Goal: Information Seeking & Learning: Learn about a topic

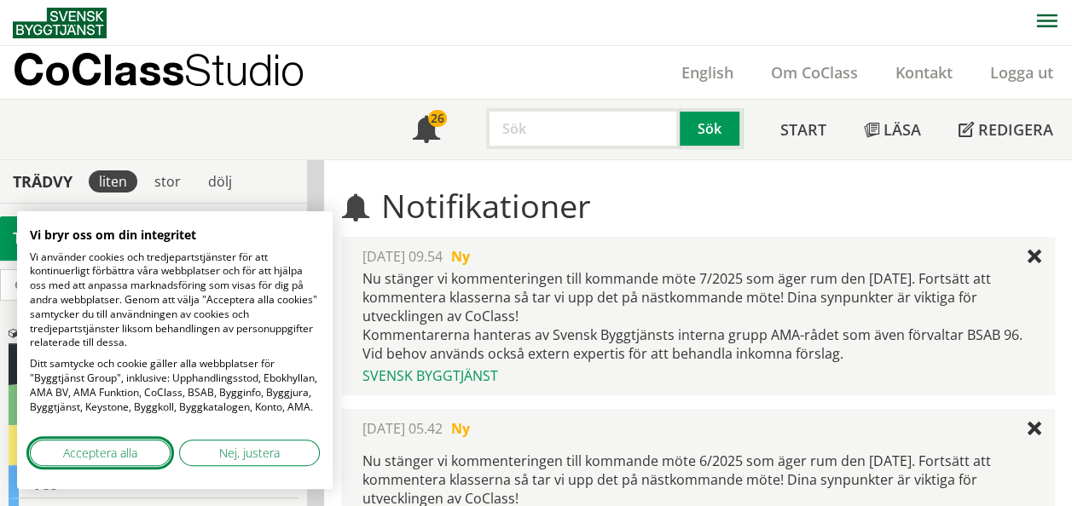
click at [142, 457] on button "Acceptera alla" at bounding box center [100, 453] width 141 height 26
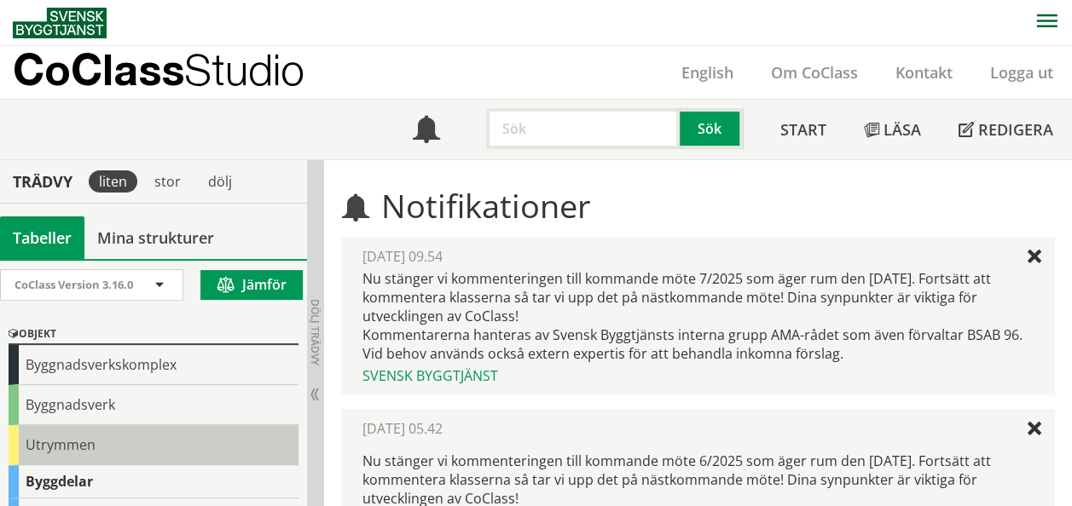
click at [68, 447] on div "Utrymmen" at bounding box center [154, 445] width 290 height 40
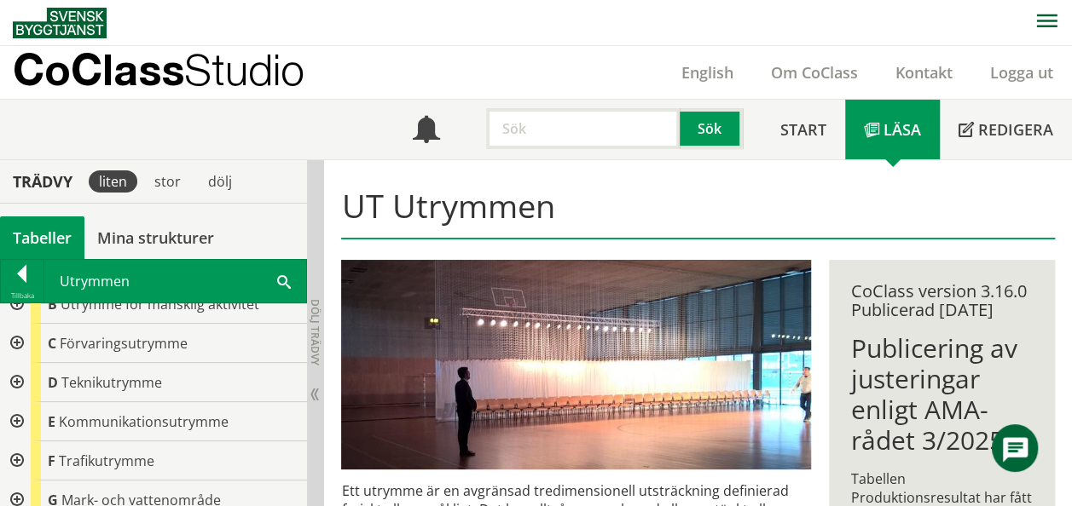
scroll to position [85, 0]
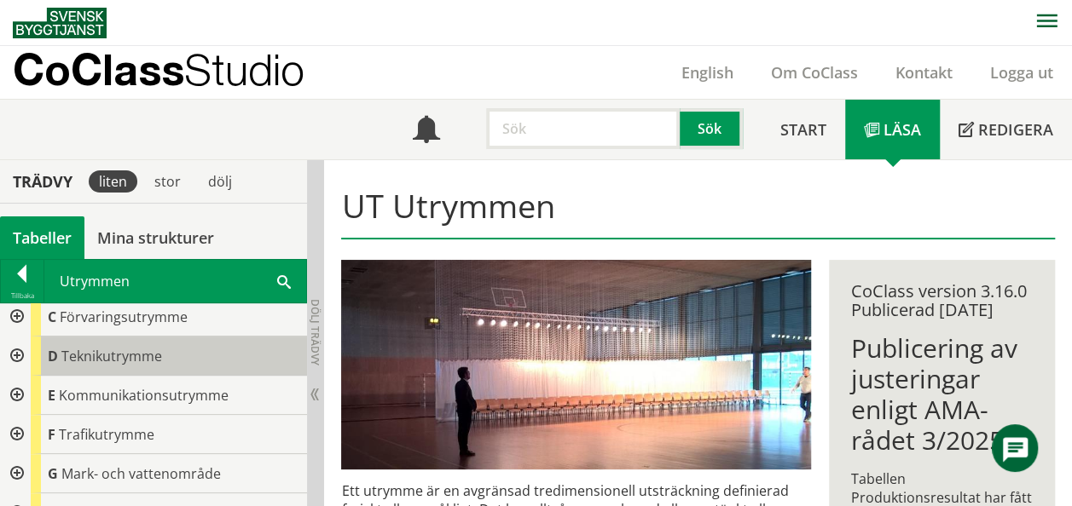
click at [128, 355] on span "Teknikutrymme" at bounding box center [111, 356] width 101 height 19
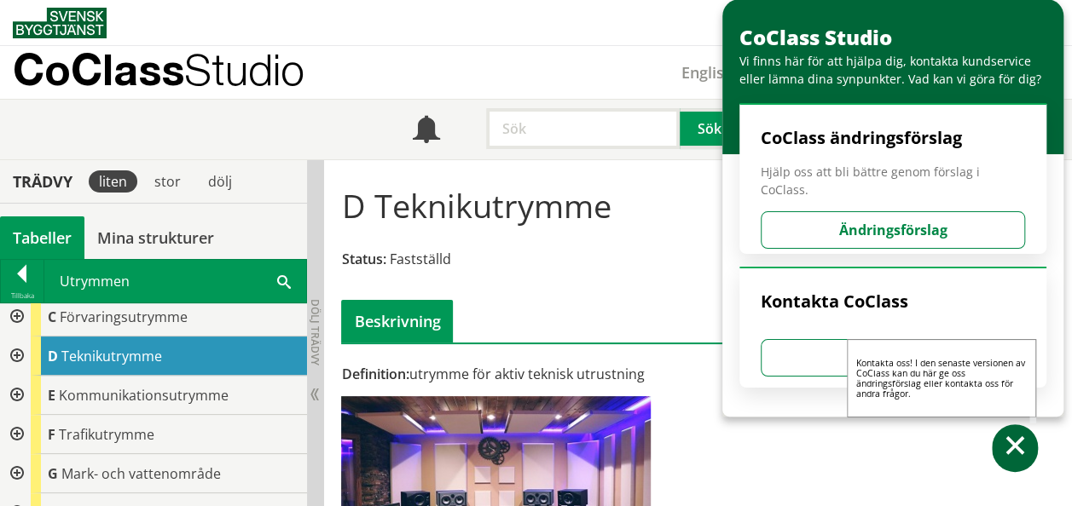
click at [1014, 446] on span at bounding box center [1014, 448] width 25 height 25
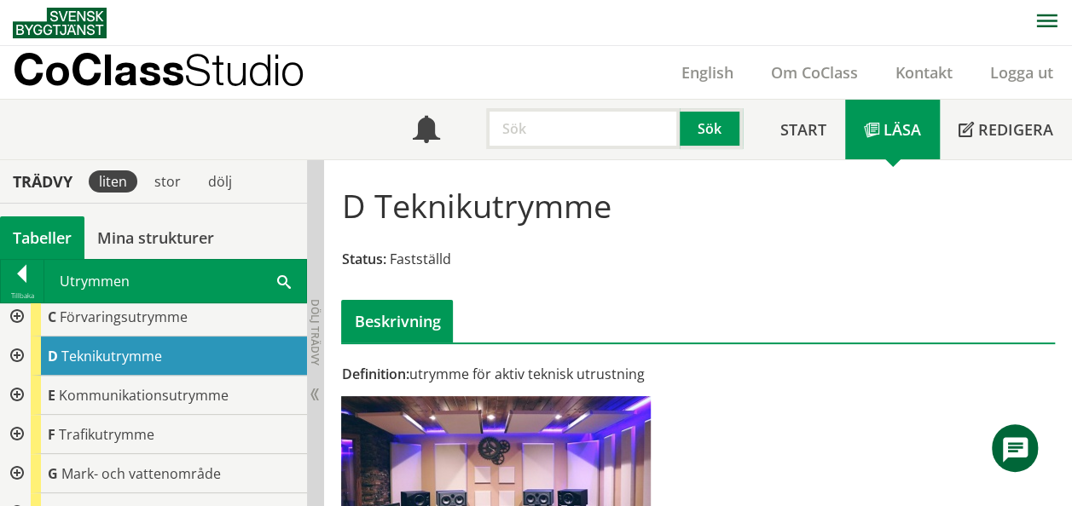
click at [554, 141] on input "text" at bounding box center [583, 128] width 194 height 41
paste input "golvventilation"
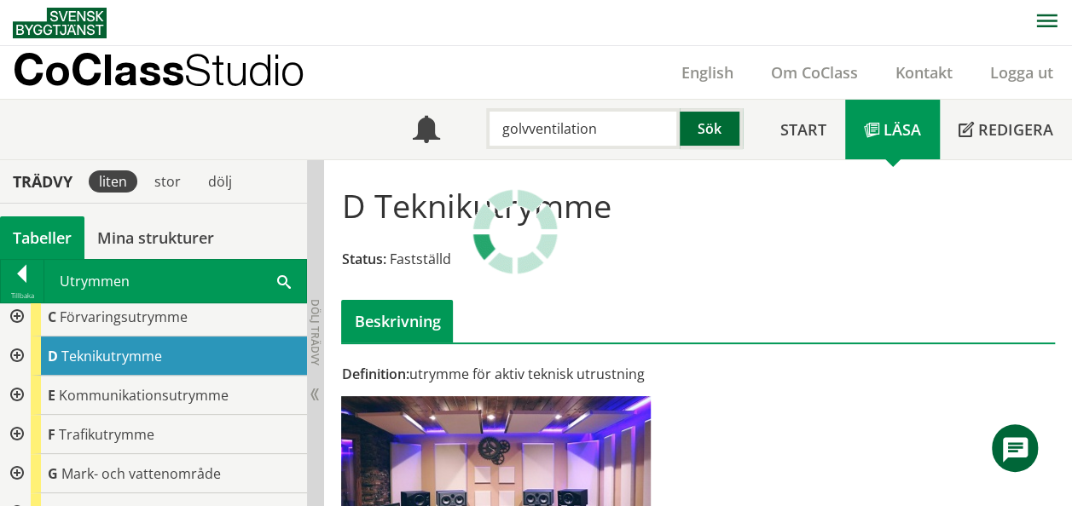
type input "golvventilation"
click at [695, 128] on button "Sök" at bounding box center [710, 128] width 63 height 41
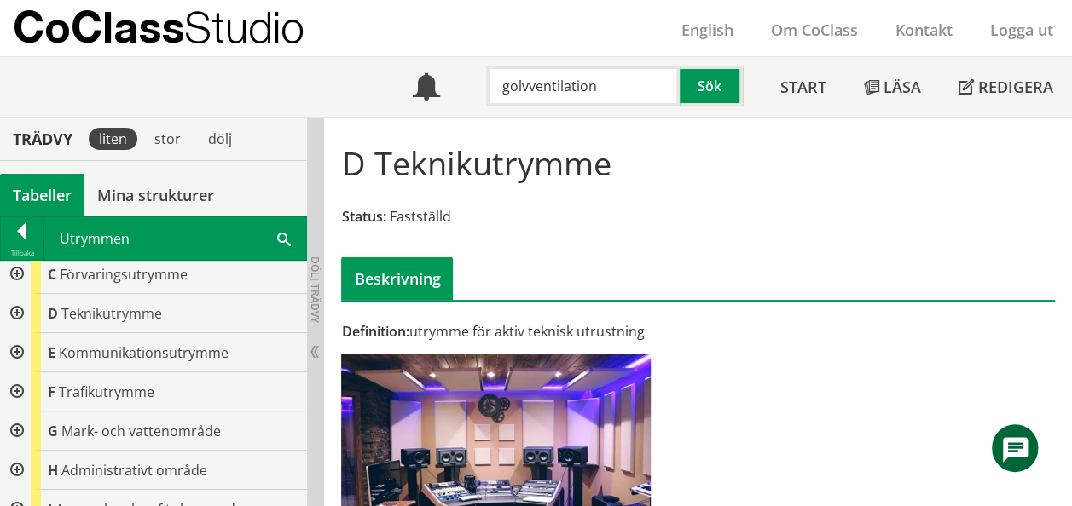
scroll to position [97, 0]
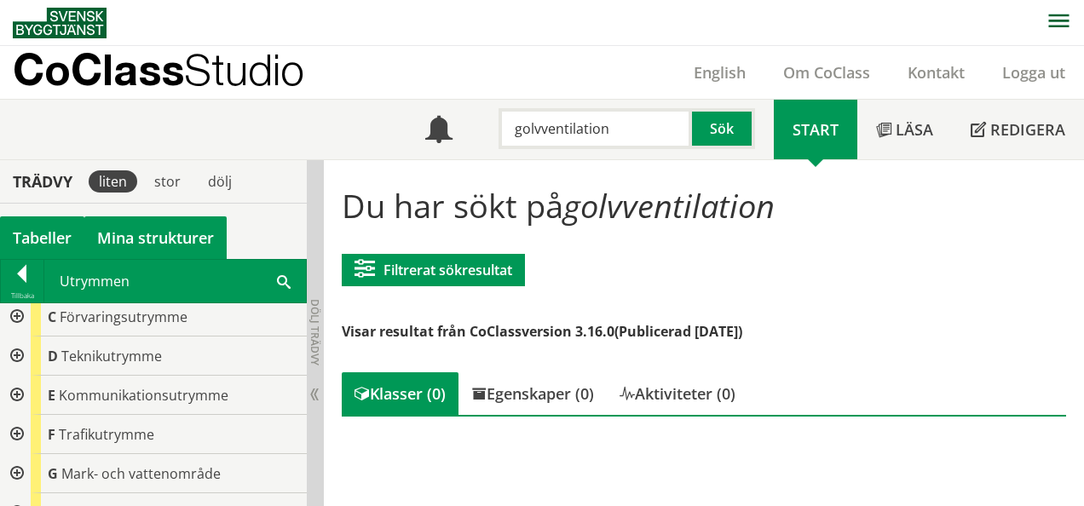
click at [133, 245] on link "Mina strukturer" at bounding box center [155, 238] width 142 height 43
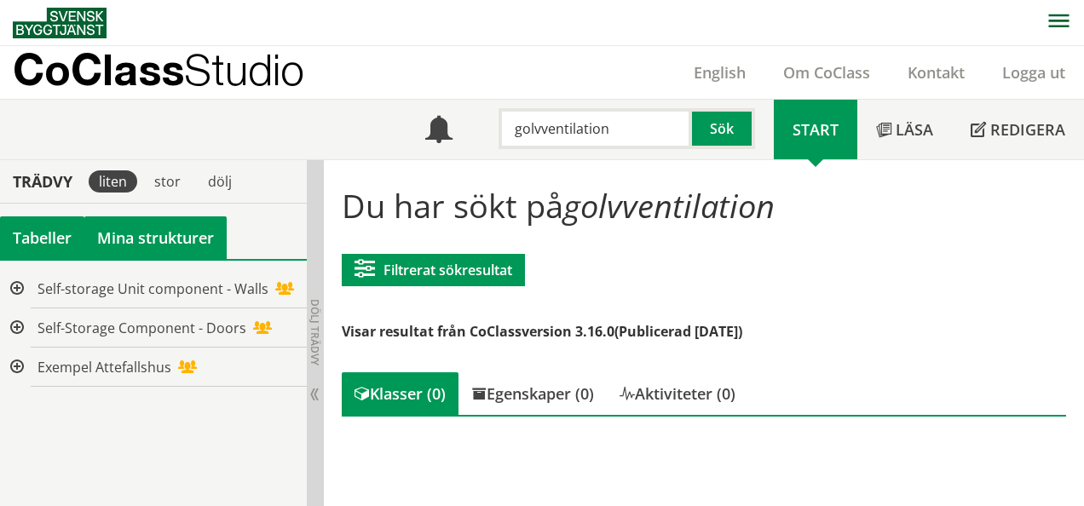
click at [38, 242] on div "Tabeller" at bounding box center [42, 238] width 84 height 43
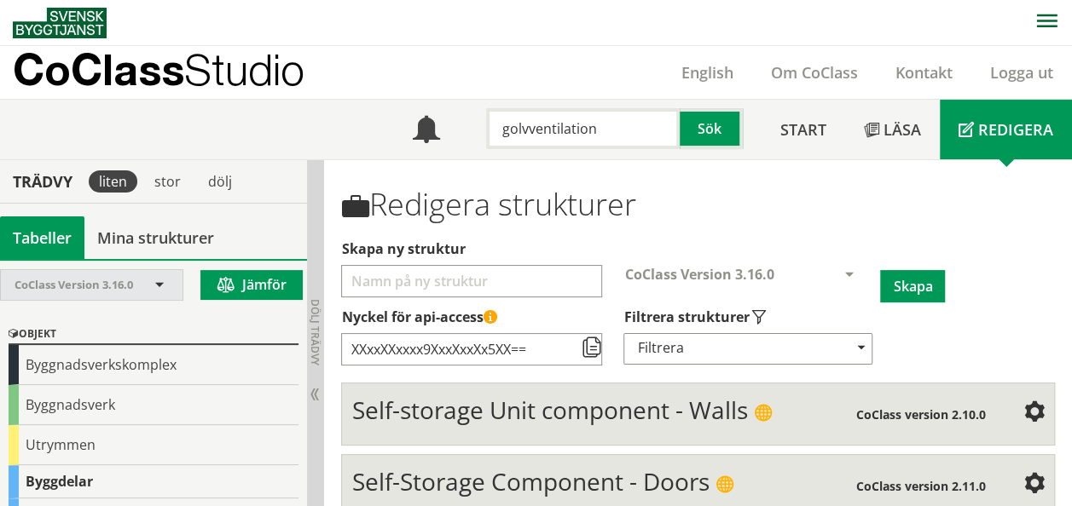
click at [73, 288] on span "CoClass Version 3.16.0" at bounding box center [73, 284] width 118 height 15
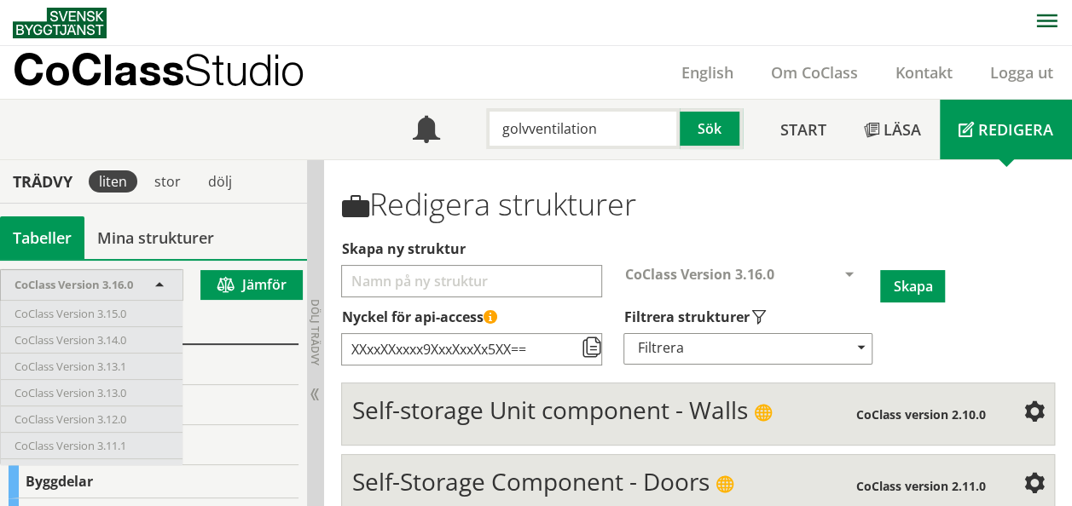
click at [74, 284] on span "CoClass Version 3.16.0" at bounding box center [73, 284] width 118 height 15
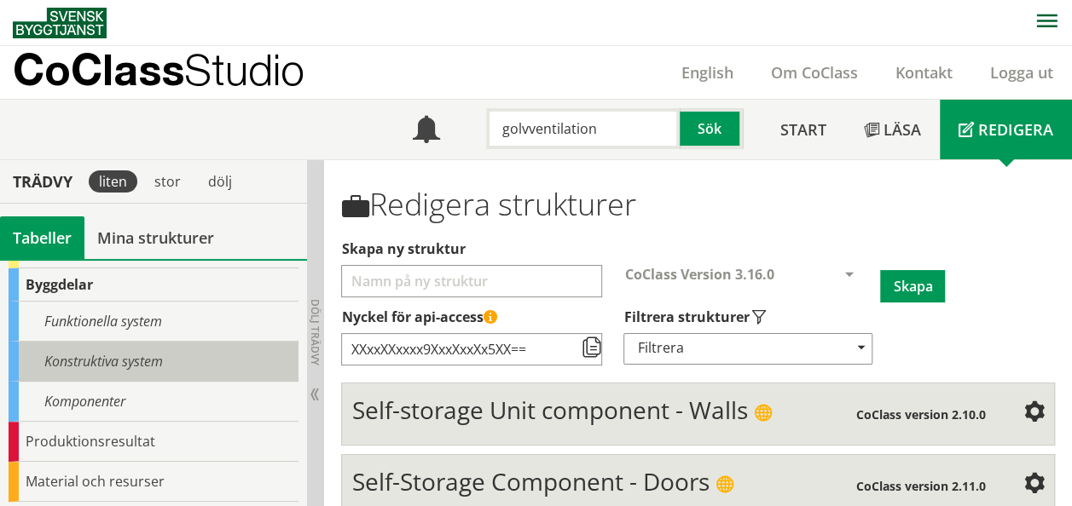
scroll to position [170, 0]
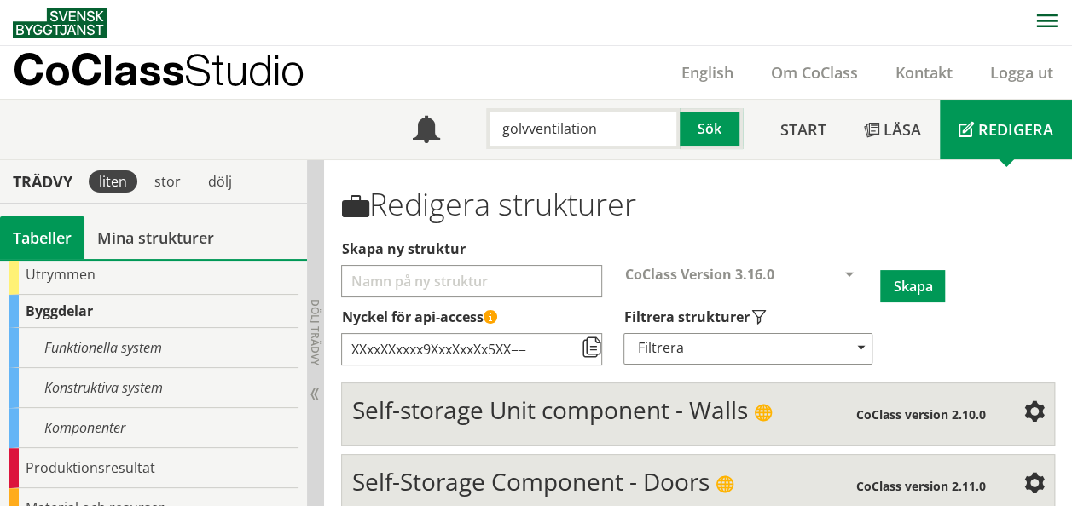
click at [65, 311] on div "Byggdelar" at bounding box center [154, 311] width 290 height 33
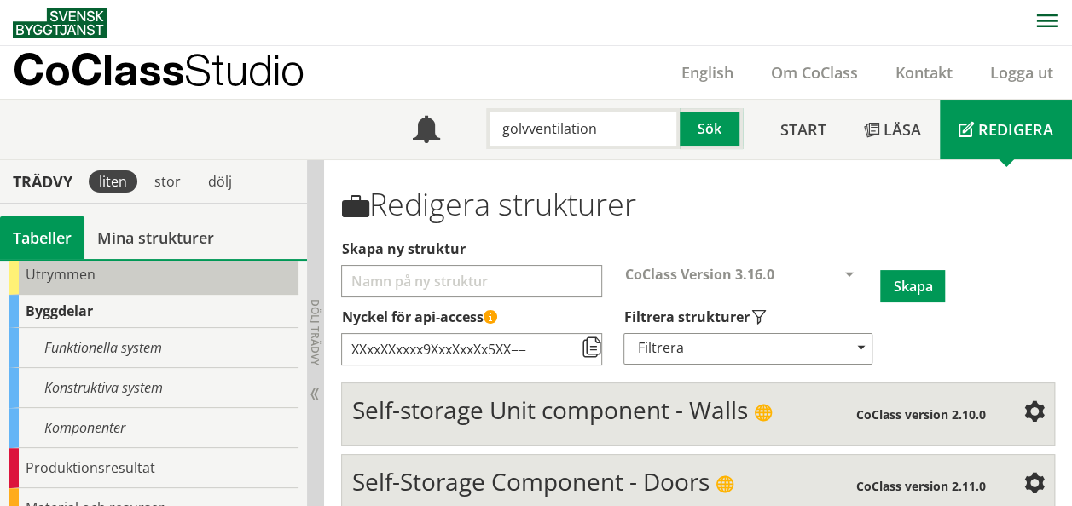
click at [66, 284] on div "Utrymmen" at bounding box center [154, 275] width 290 height 40
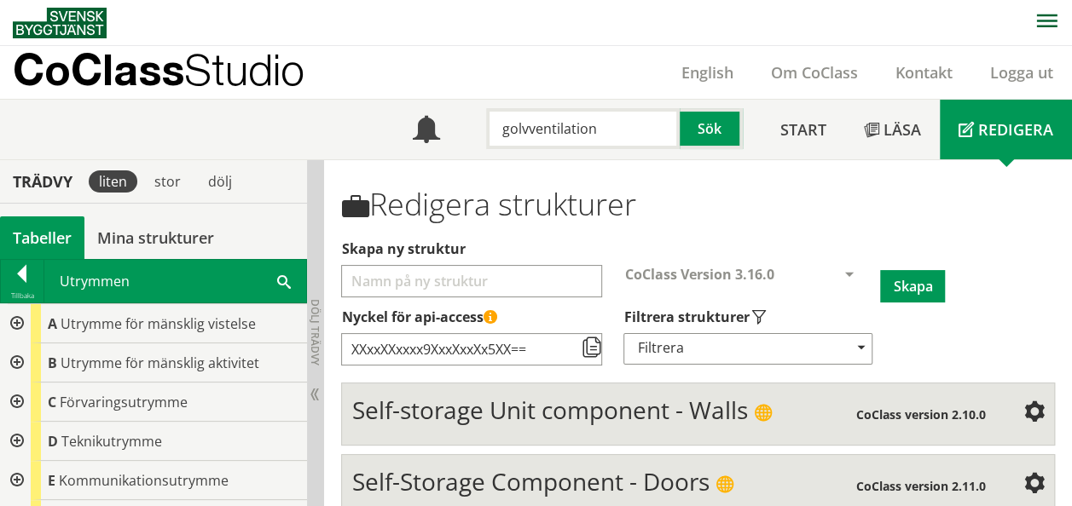
click at [418, 280] on input "Skapa ny struktur" at bounding box center [471, 281] width 261 height 32
drag, startPoint x: 616, startPoint y: 142, endPoint x: 347, endPoint y: 135, distance: 269.5
click at [347, 135] on div "Meny golvventilation Sök Start Läsa" at bounding box center [542, 130] width 1059 height 60
click at [489, 276] on input "Skapa ny struktur" at bounding box center [471, 281] width 261 height 32
paste input "golvventilation"
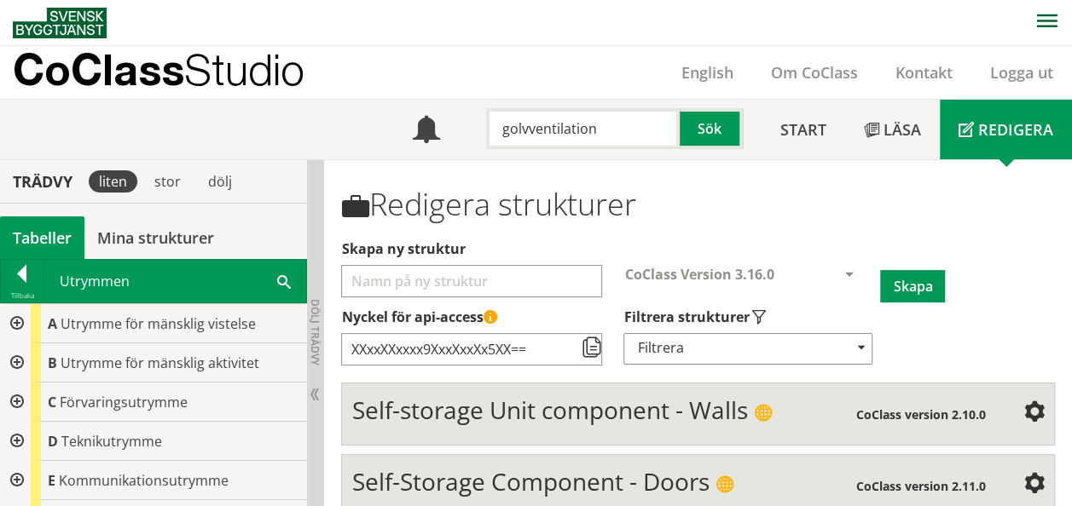
type input "golvventilation"
drag, startPoint x: 485, startPoint y: 278, endPoint x: 221, endPoint y: 280, distance: 264.3
click at [216, 287] on div "Trädvy liten stor [GEOGRAPHIC_DATA] Tabeller Mina strukturer CoClass Version 3.…" at bounding box center [536, 383] width 1072 height 446
click at [794, 142] on link "Start" at bounding box center [803, 130] width 84 height 60
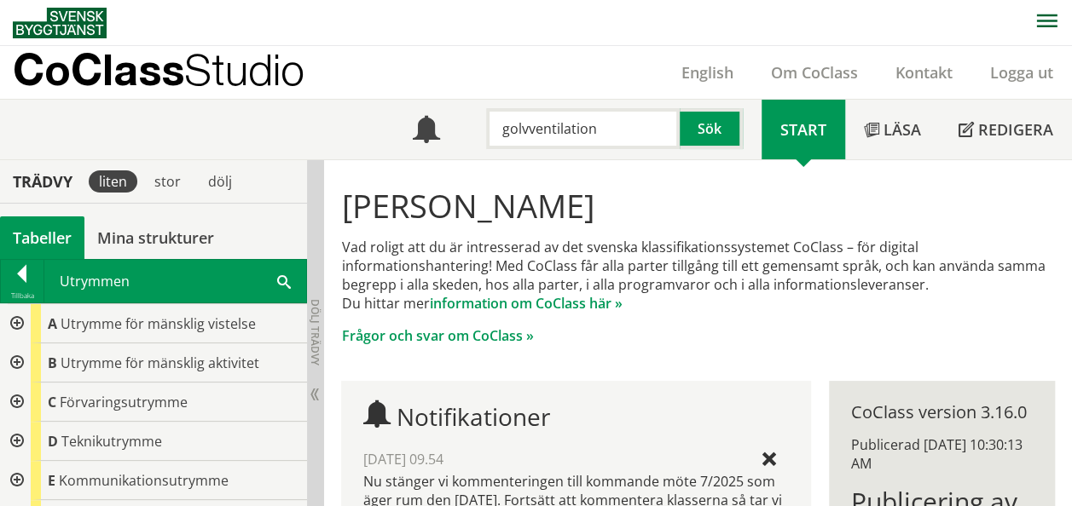
click at [89, 278] on div "Utrymmen Sök" at bounding box center [175, 281] width 262 height 43
click at [286, 282] on span at bounding box center [284, 281] width 14 height 18
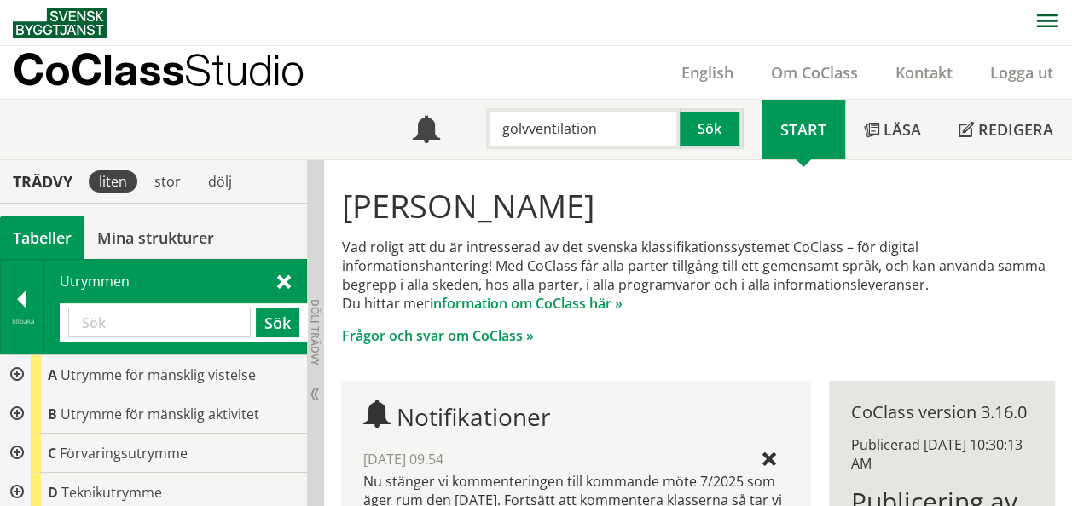
click at [153, 324] on input "text" at bounding box center [159, 323] width 182 height 30
paste input "golvventilation"
type input "golvventilation"
click at [276, 322] on button "Sök" at bounding box center [277, 323] width 43 height 30
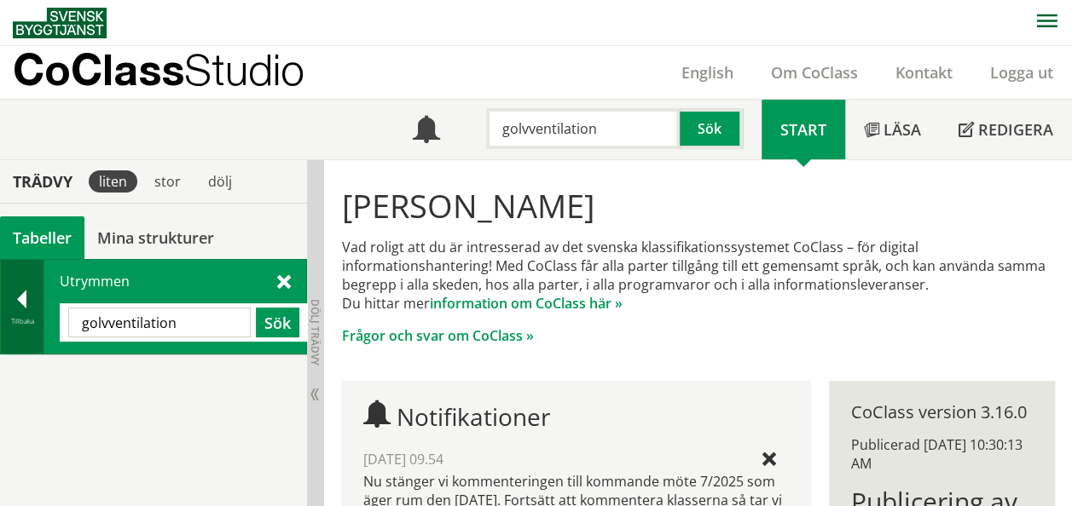
click at [15, 319] on div "Tillbaka" at bounding box center [22, 322] width 43 height 14
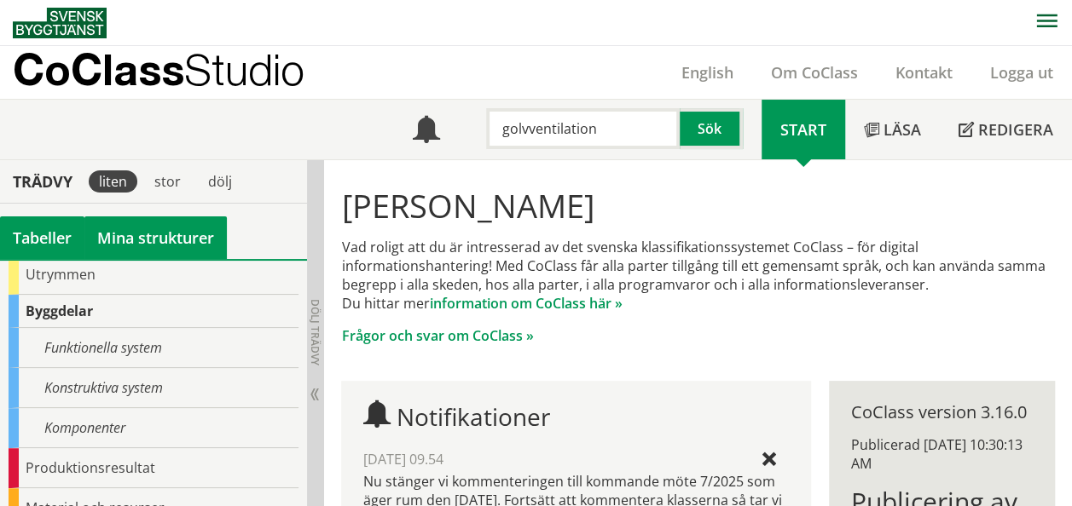
click at [143, 234] on link "Mina strukturer" at bounding box center [155, 238] width 142 height 43
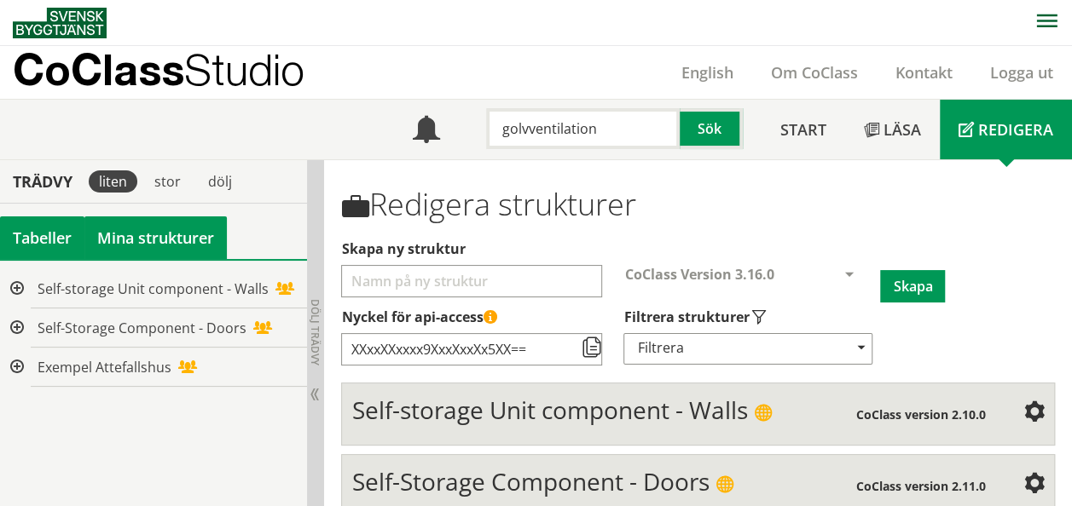
click at [41, 234] on div "Tabeller" at bounding box center [42, 238] width 84 height 43
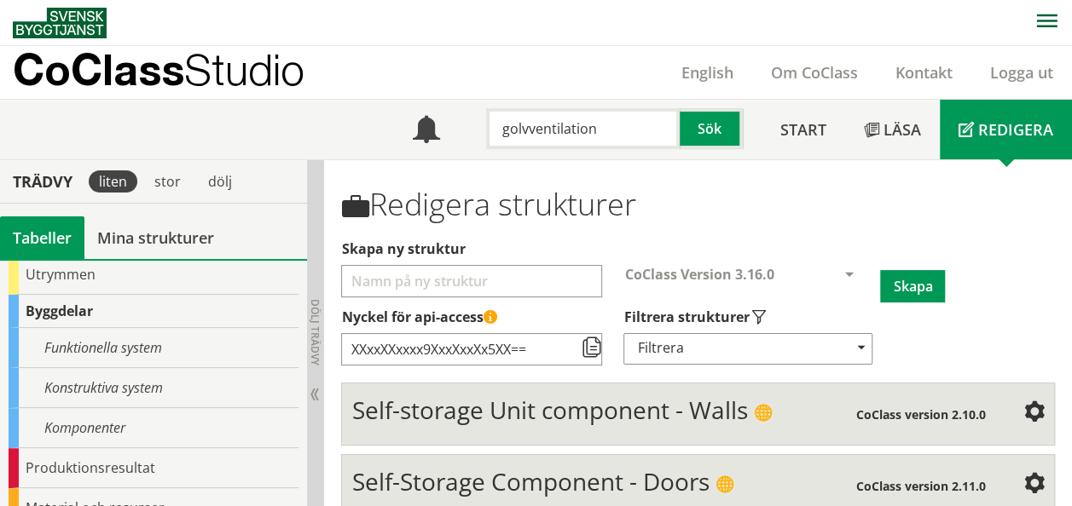
click at [47, 234] on div "Tabeller" at bounding box center [42, 238] width 84 height 43
click at [717, 131] on button "Sök" at bounding box center [710, 128] width 63 height 41
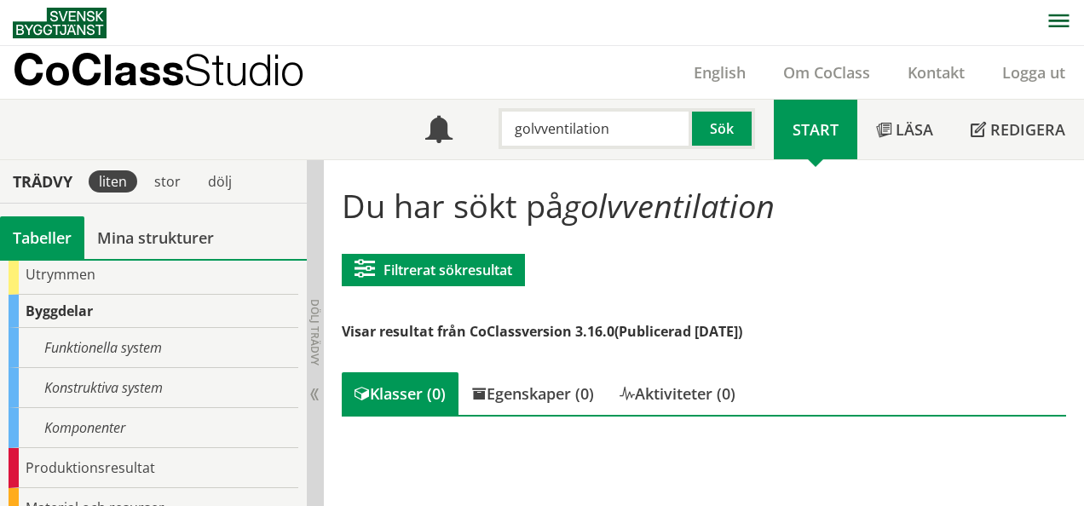
drag, startPoint x: 537, startPoint y: 131, endPoint x: 477, endPoint y: 135, distance: 59.8
click at [477, 135] on div "golvventilation Sök" at bounding box center [622, 124] width 303 height 49
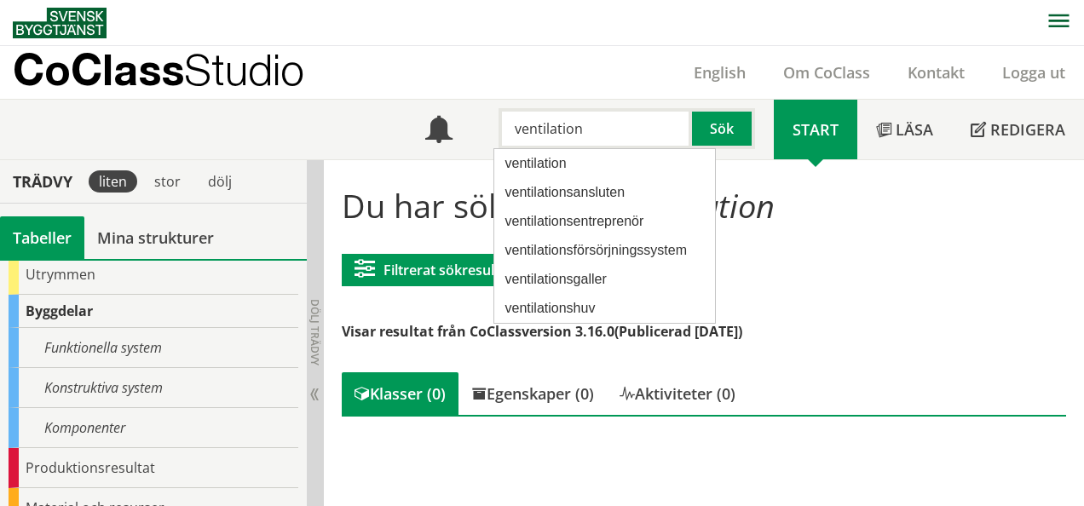
drag, startPoint x: 586, startPoint y: 138, endPoint x: 396, endPoint y: 108, distance: 193.3
click at [298, 114] on div "Meny ventilation Sök Start Läsa" at bounding box center [549, 130] width 1072 height 60
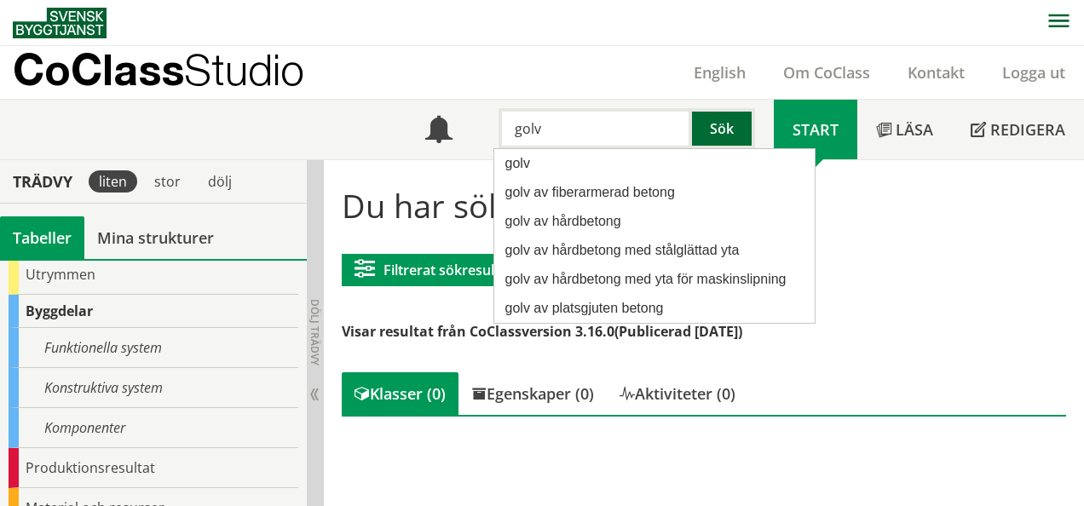
click at [723, 119] on button "Sök" at bounding box center [723, 128] width 63 height 41
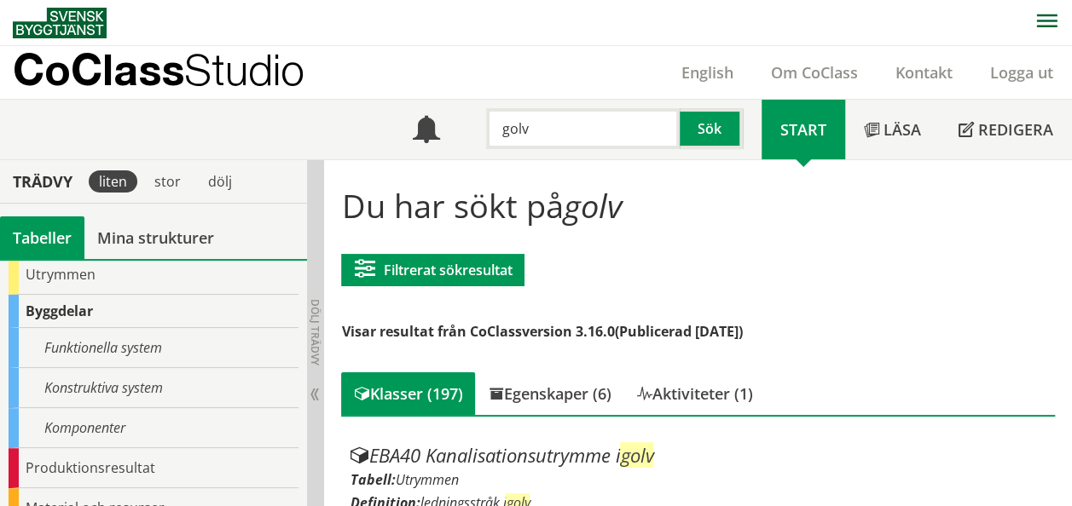
drag, startPoint x: 511, startPoint y: 153, endPoint x: 562, endPoint y: 128, distance: 56.4
click at [540, 138] on div "Meny golv Sök" at bounding box center [577, 130] width 367 height 60
drag, startPoint x: 562, startPoint y: 128, endPoint x: 474, endPoint y: 116, distance: 88.6
click at [432, 119] on div "Meny golv Sök" at bounding box center [577, 130] width 367 height 60
type input "ventilerat golv"
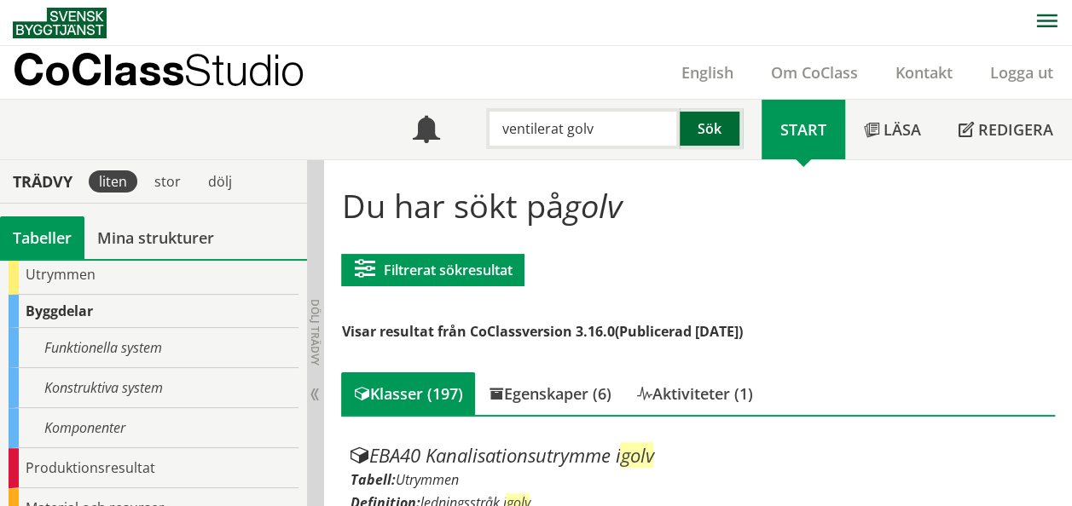
click at [705, 124] on button "Sök" at bounding box center [710, 128] width 63 height 41
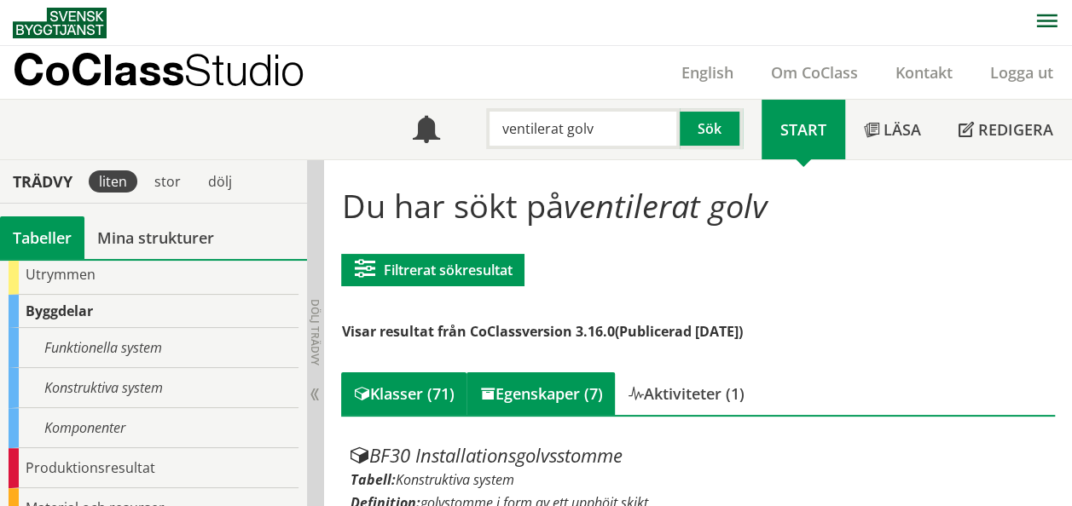
click at [592, 397] on div "Egenskaper (7)" at bounding box center [540, 394] width 148 height 43
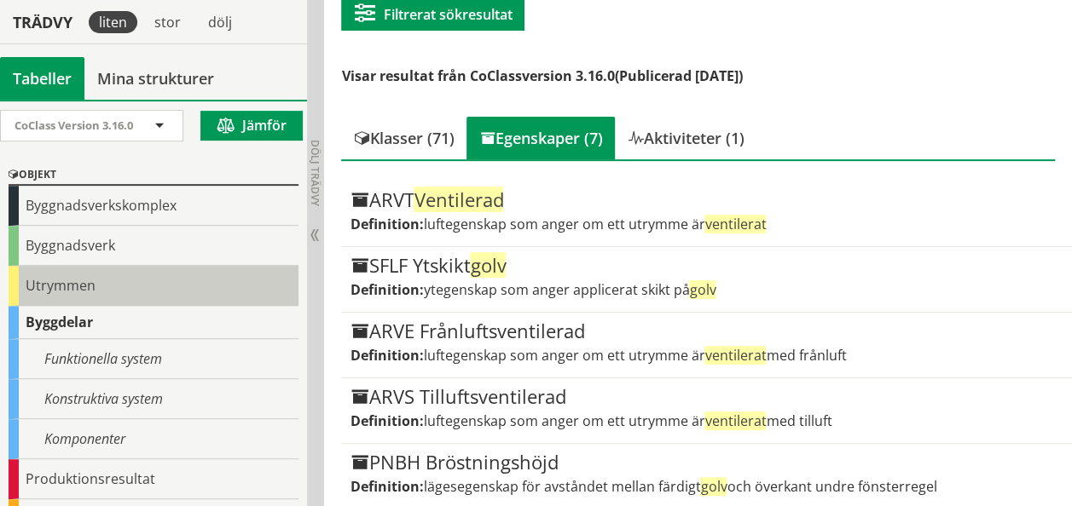
click at [43, 283] on div "Utrymmen" at bounding box center [154, 286] width 290 height 40
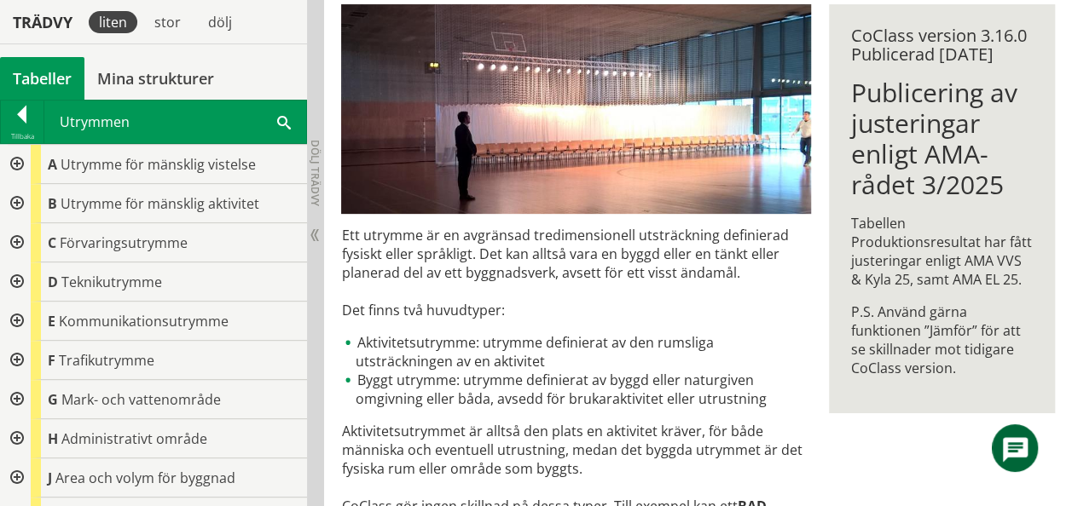
click at [294, 108] on div "Utrymmen Sök" at bounding box center [175, 122] width 262 height 43
click at [287, 114] on span at bounding box center [284, 122] width 14 height 18
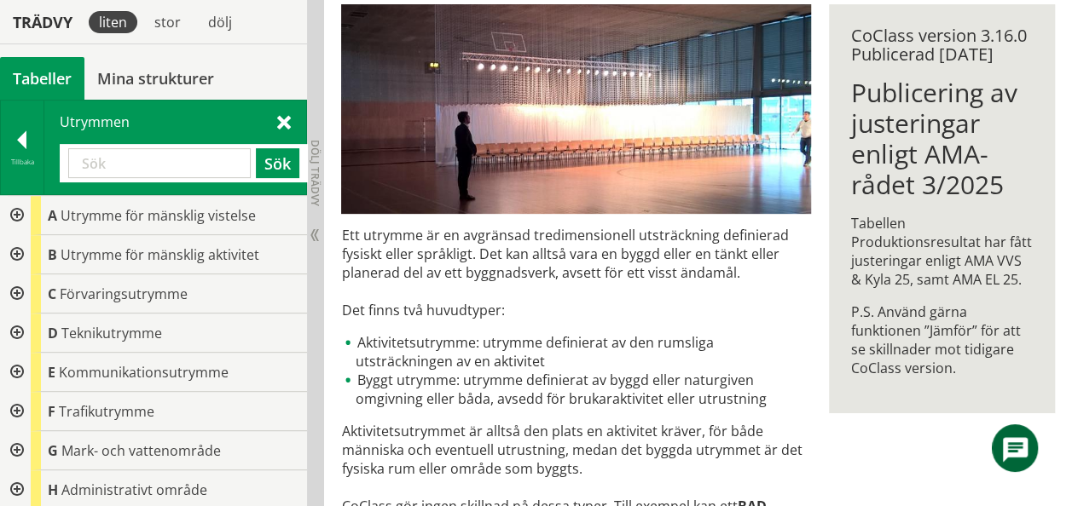
click at [179, 169] on input "text" at bounding box center [159, 163] width 182 height 30
paste input "golvventilation"
click at [186, 174] on input "golvventilation" at bounding box center [159, 163] width 182 height 30
drag, startPoint x: 33, startPoint y: 170, endPoint x: 19, endPoint y: 172, distance: 14.6
click at [19, 172] on div "Tillbaka Utrymmen golvventilation Sök" at bounding box center [153, 147] width 307 height 95
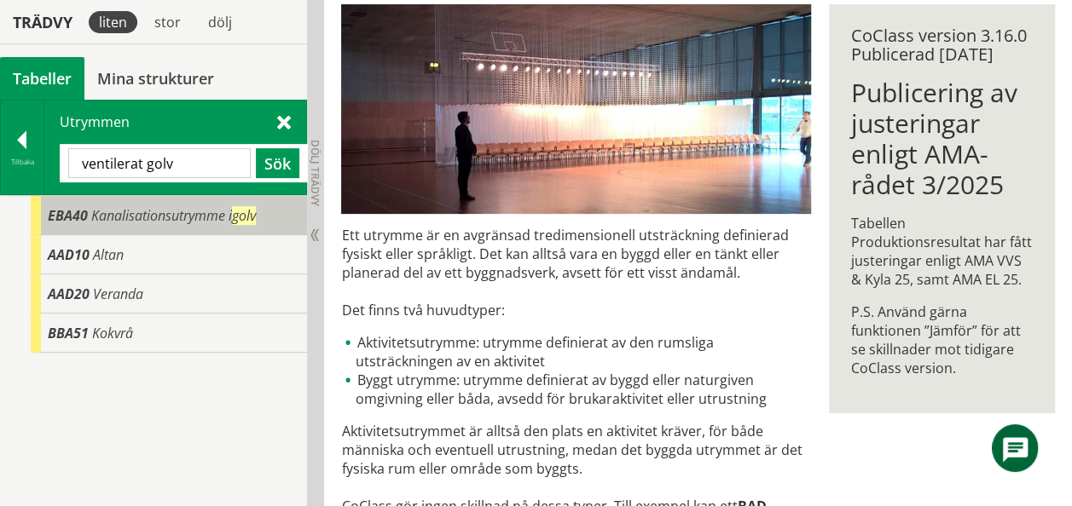
click at [155, 215] on span "Kanalisationsutrymme i golv" at bounding box center [173, 215] width 165 height 19
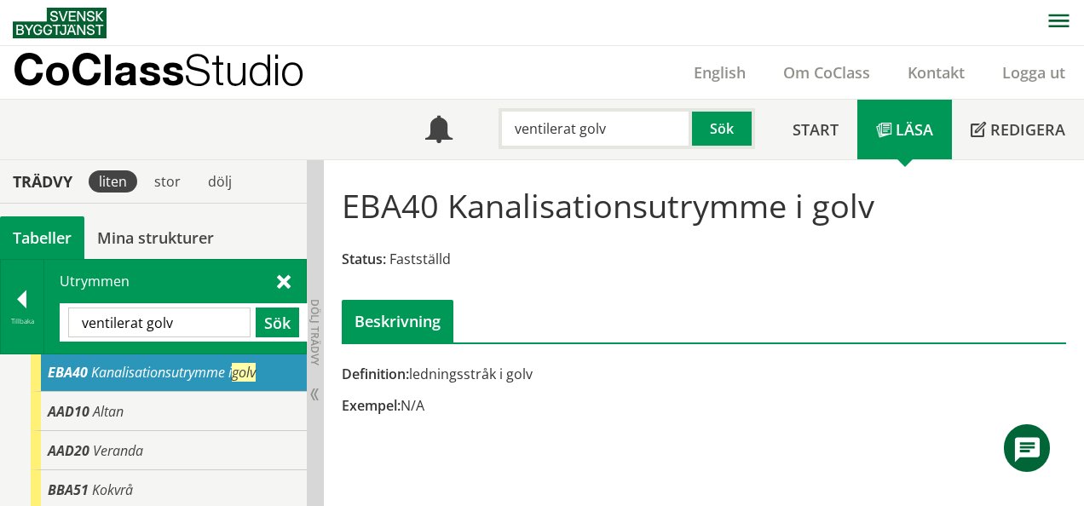
scroll to position [3, 0]
click at [285, 327] on button "Sök" at bounding box center [277, 323] width 43 height 30
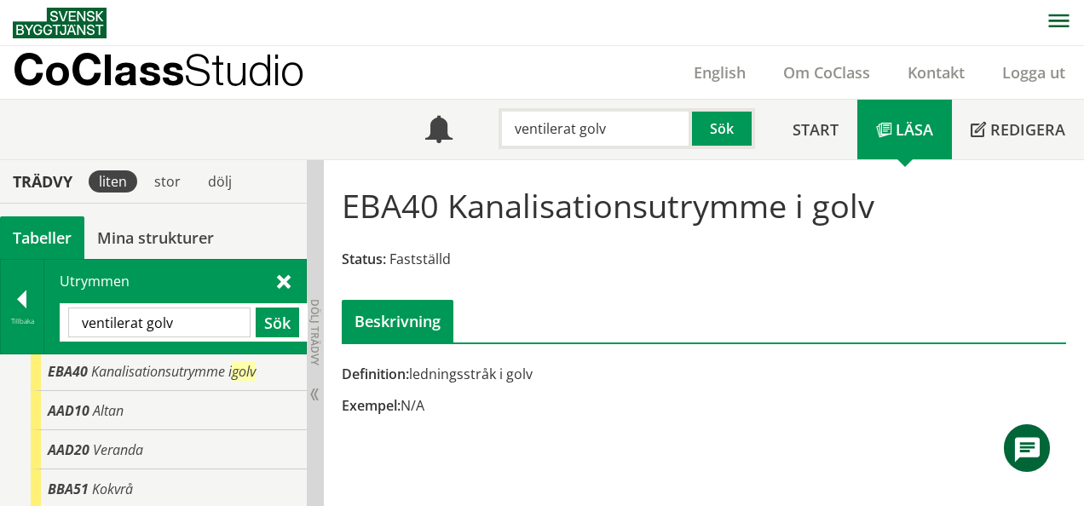
click at [192, 324] on input "ventilerat golv" at bounding box center [159, 323] width 182 height 30
click at [264, 321] on button "Sök" at bounding box center [277, 323] width 43 height 30
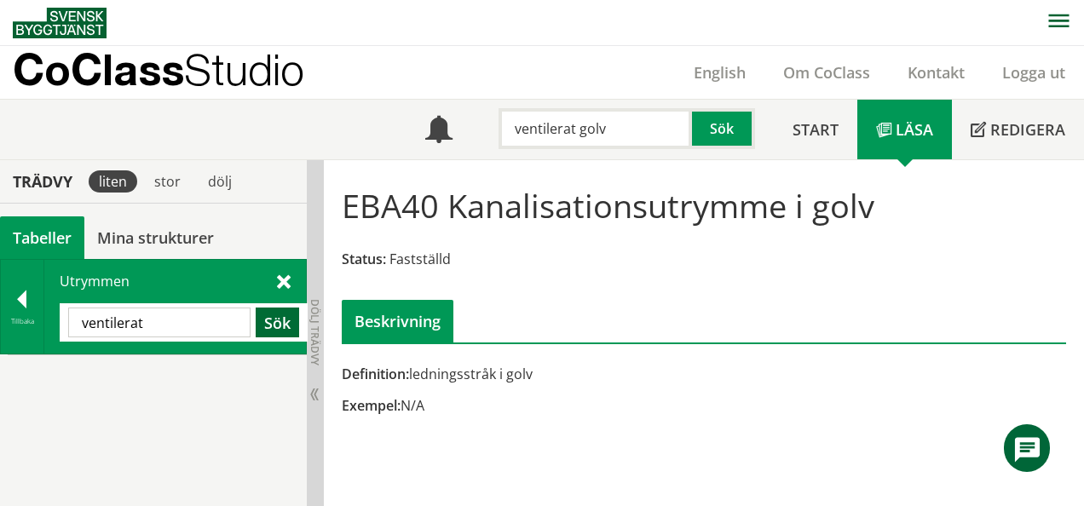
scroll to position [0, 0]
click at [170, 324] on input "ventilerat" at bounding box center [159, 323] width 182 height 30
click at [145, 322] on input "ventileratgolv" at bounding box center [159, 323] width 182 height 30
type input "ventilerat golv"
click at [277, 327] on button "Sök" at bounding box center [277, 323] width 43 height 30
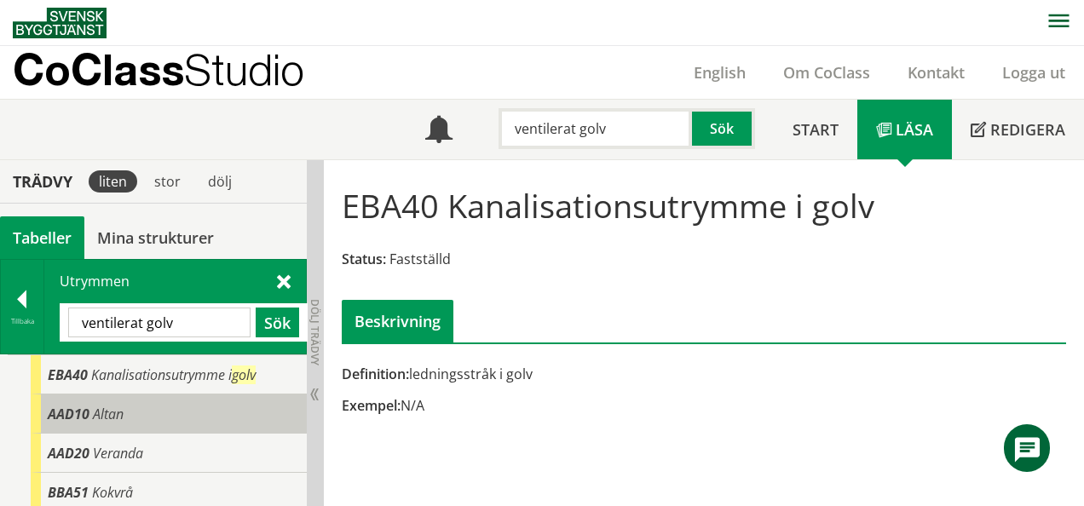
scroll to position [3, 0]
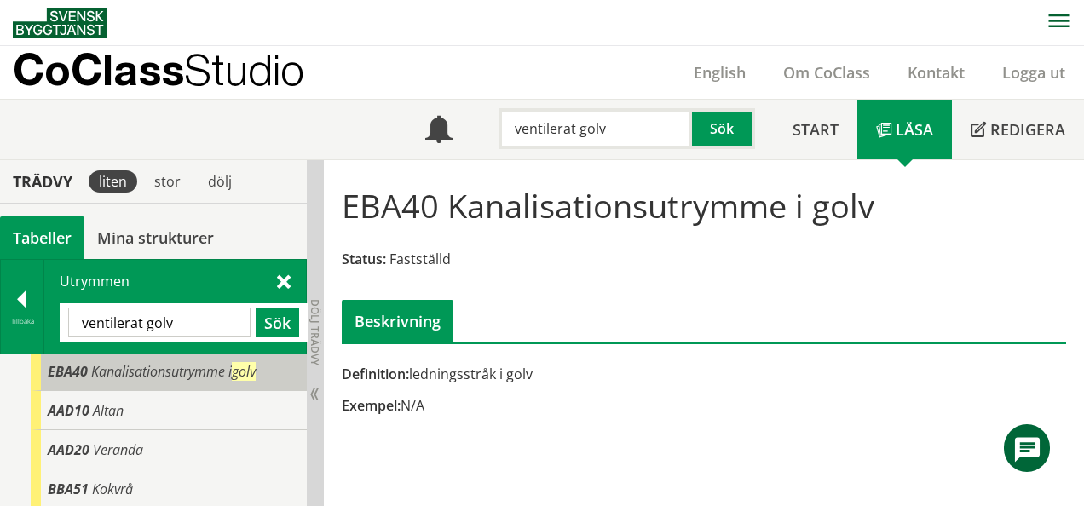
click at [104, 370] on span "Kanalisationsutrymme i golv" at bounding box center [173, 371] width 165 height 19
